Goal: Task Accomplishment & Management: Complete application form

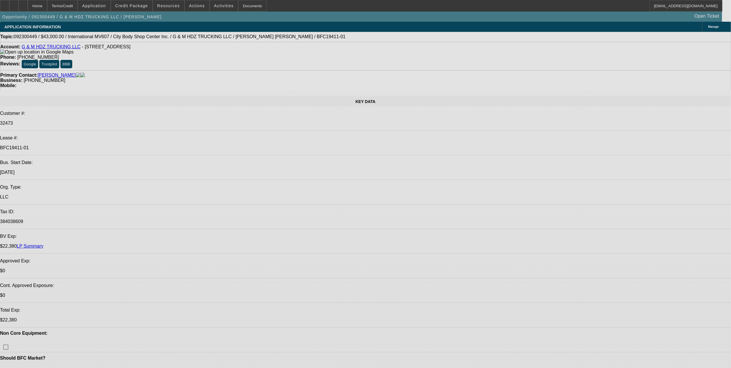
select select "0"
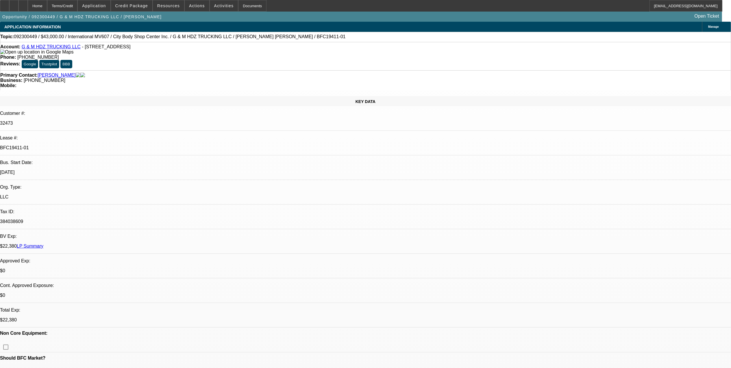
select select "2"
select select "0.1"
select select "0"
select select "2"
select select "0.1"
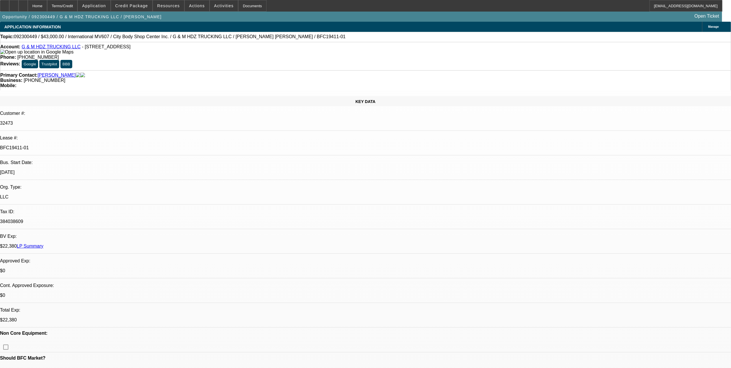
select select "0"
select select "2"
select select "0.1"
select select "0"
select select "2"
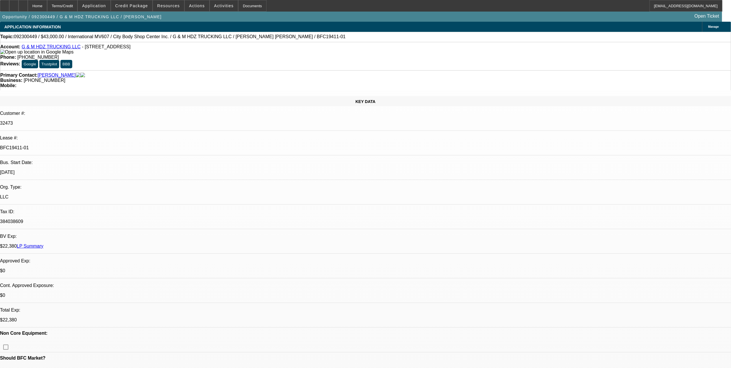
select select "0.1"
select select "1"
select select "2"
select select "4"
select select "1"
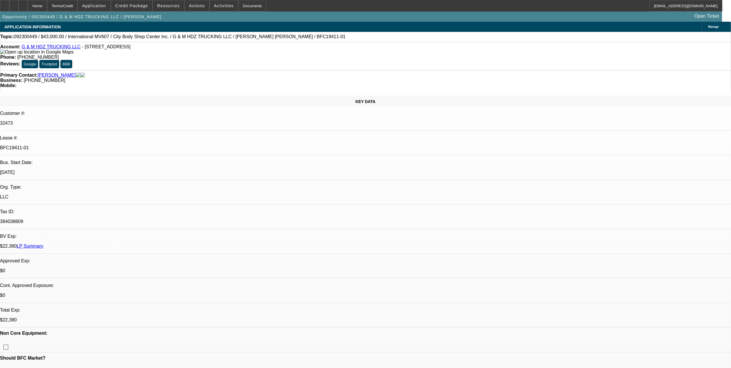
select select "2"
select select "4"
select select "1"
select select "2"
select select "4"
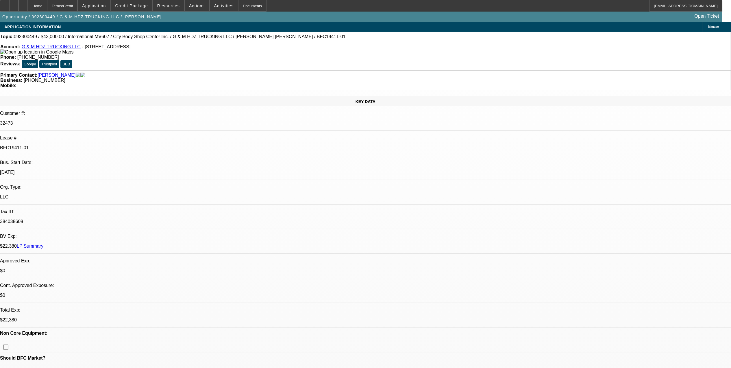
select select "1"
select select "2"
select select "4"
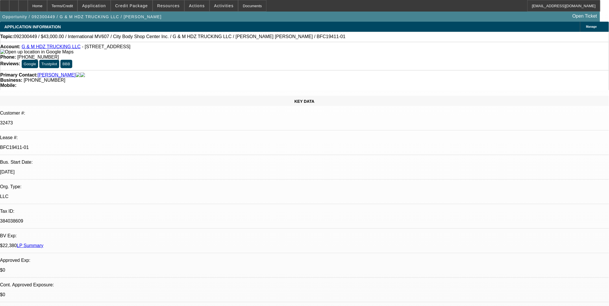
click at [86, 145] on p "BFC19411-01" at bounding box center [304, 147] width 609 height 5
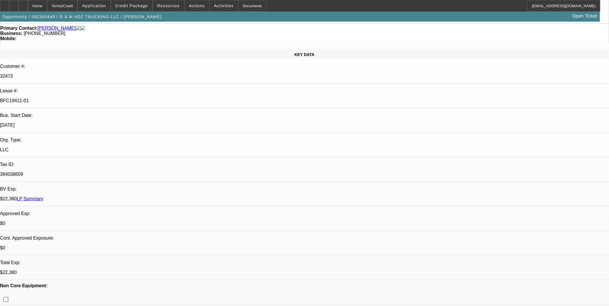
scroll to position [128, 0]
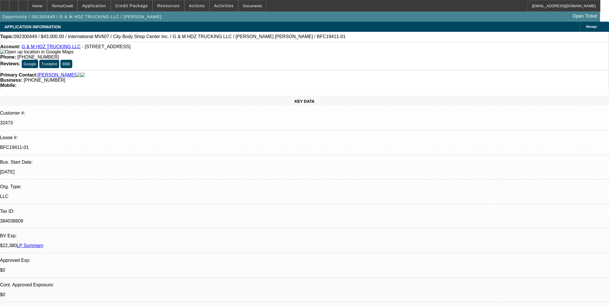
select select "0"
select select "2"
select select "0.1"
select select "4"
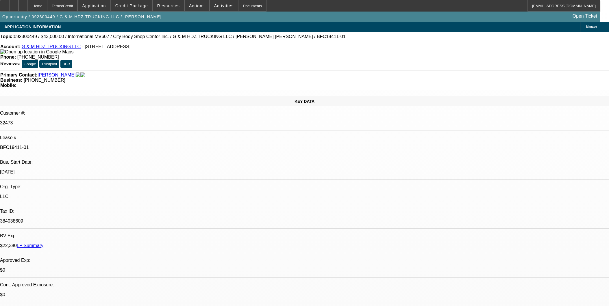
select select "0"
select select "2"
select select "0.1"
select select "4"
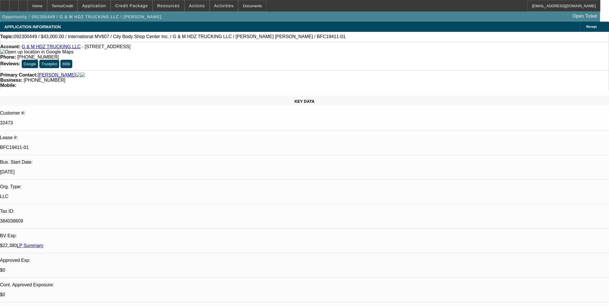
select select "0"
select select "2"
select select "0.1"
select select "4"
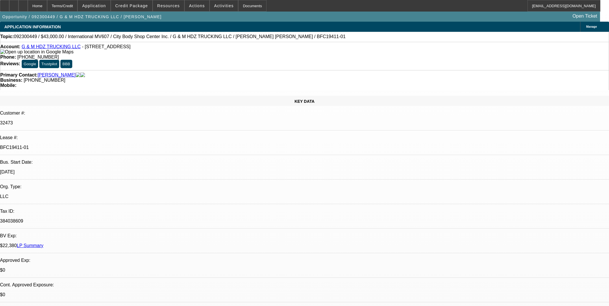
select select "0"
select select "2"
select select "0.1"
select select "4"
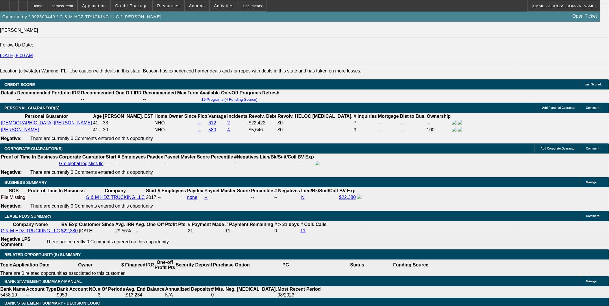
scroll to position [11, 0]
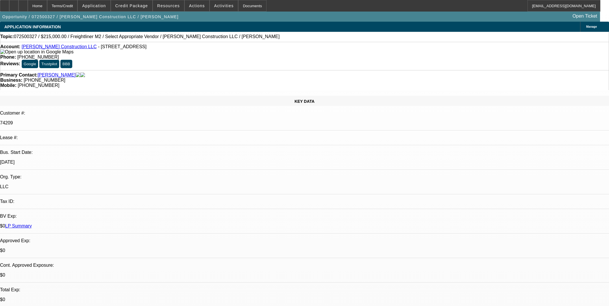
select select "0"
select select "2"
select select "0.1"
select select "4"
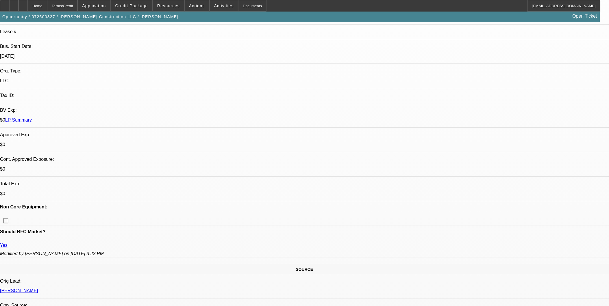
scroll to position [32, 0]
